Goal: Task Accomplishment & Management: Manage account settings

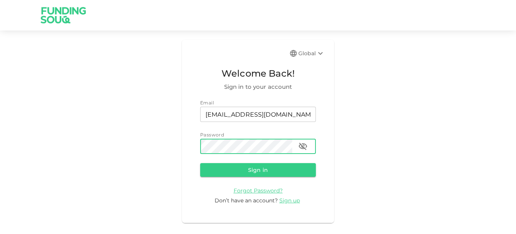
click at [200, 163] on button "Sign in" at bounding box center [258, 170] width 116 height 14
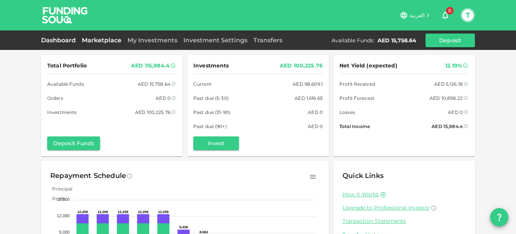
click at [99, 37] on link "Marketplace" at bounding box center [102, 40] width 46 height 7
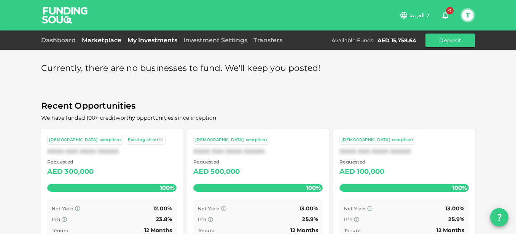
click at [148, 41] on link "My Investments" at bounding box center [152, 40] width 56 height 7
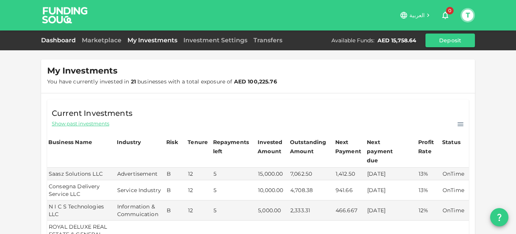
click at [56, 41] on link "Dashboard" at bounding box center [60, 40] width 38 height 7
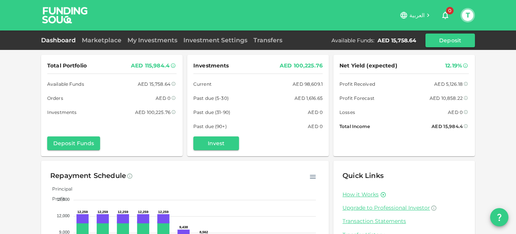
click at [473, 14] on button "T" at bounding box center [467, 15] width 11 height 11
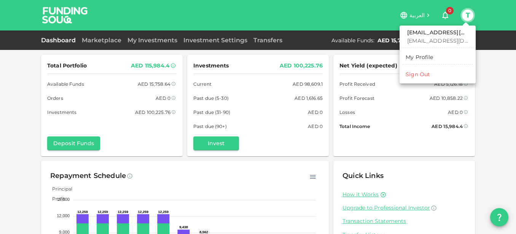
click at [420, 75] on div "Sign Out" at bounding box center [418, 74] width 24 height 8
